Goal: Transaction & Acquisition: Purchase product/service

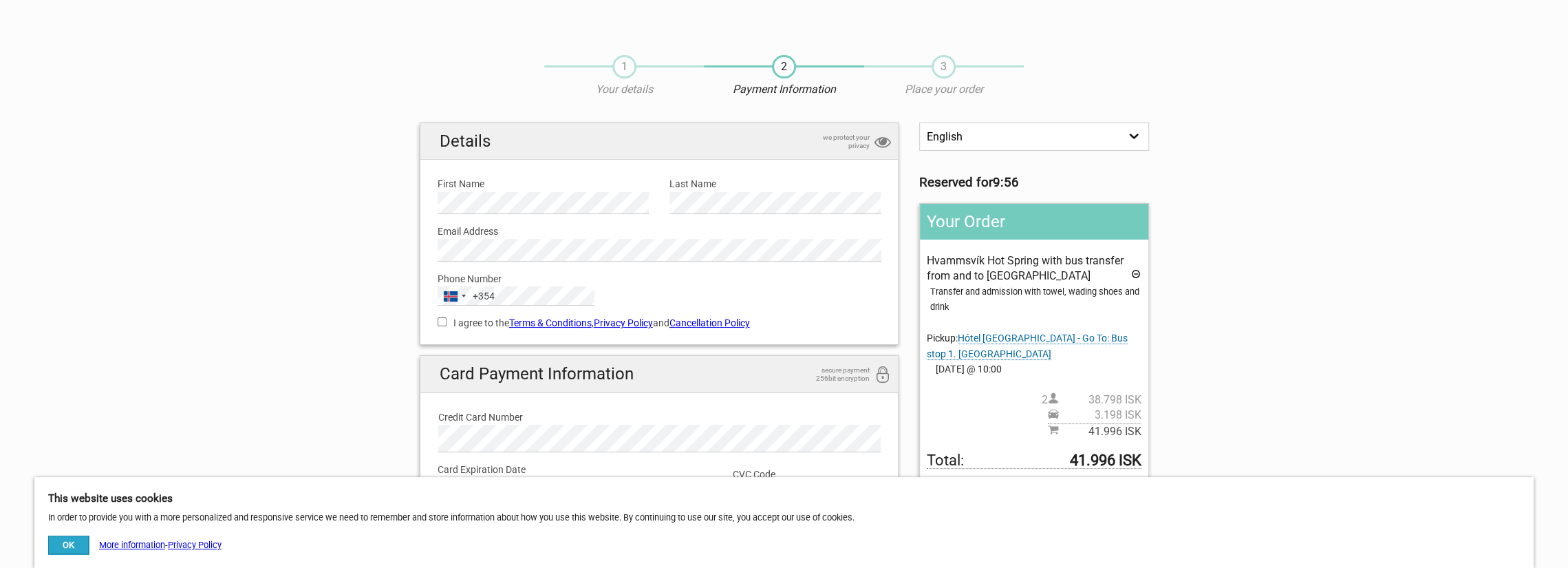
click at [441, 321] on input "I agree to the Terms & Conditions , Privacy Policy and Cancellation Policy" at bounding box center [442, 322] width 9 height 9
checkbox input "true"
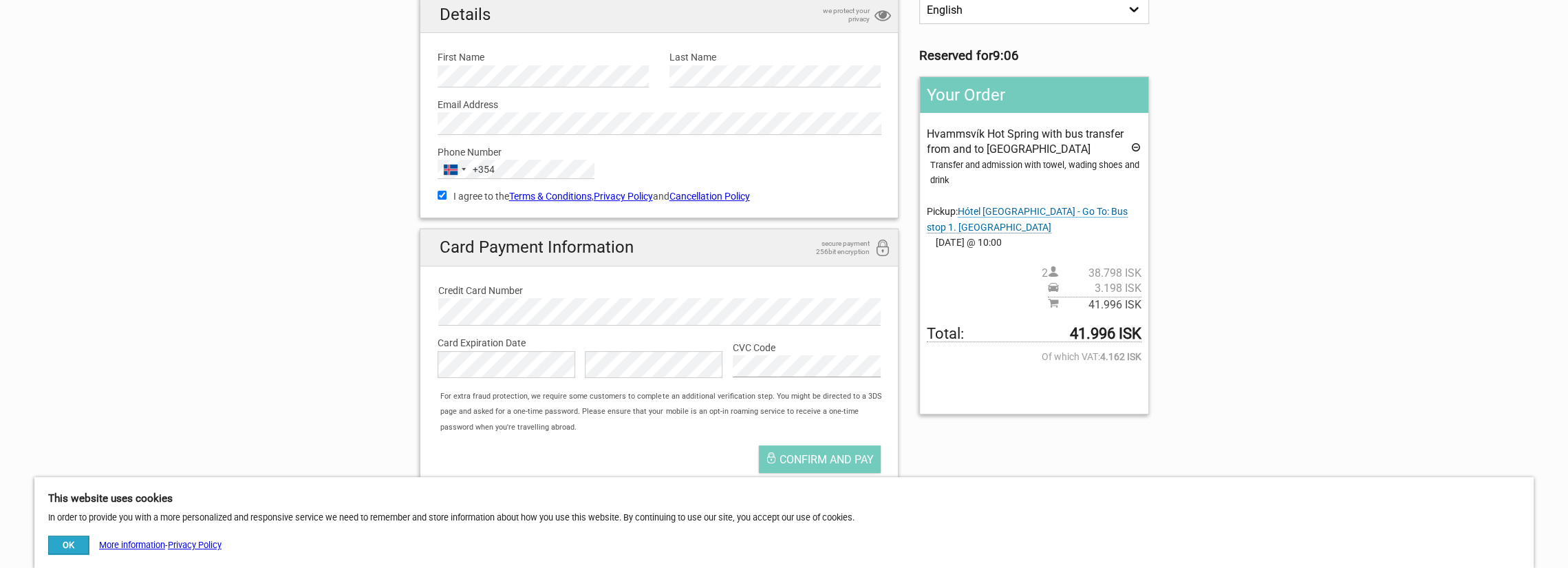
scroll to position [276, 0]
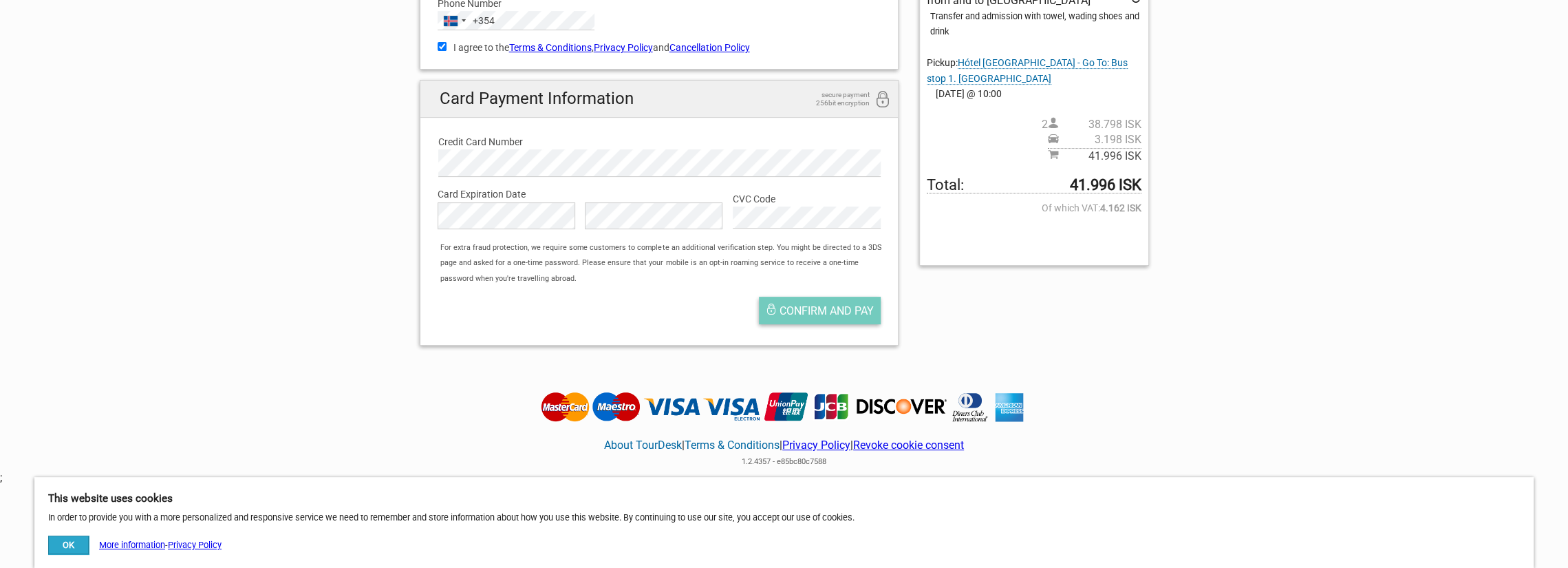
click at [830, 309] on span "Confirm and pay" at bounding box center [827, 311] width 94 height 13
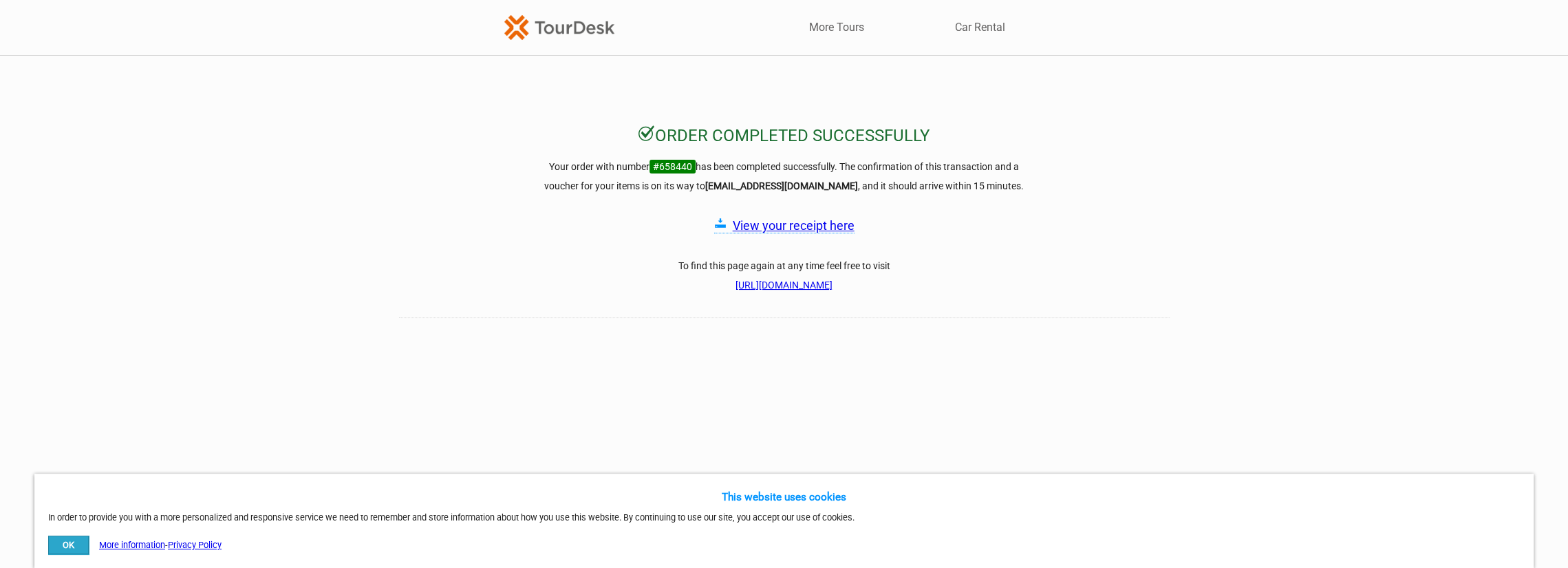
click at [799, 227] on link "View your receipt here" at bounding box center [793, 225] width 122 height 15
